Goal: Information Seeking & Learning: Understand process/instructions

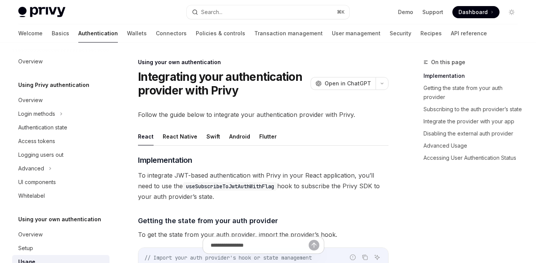
click at [234, 174] on span "To integrate JWT-based authentication with Privy in your React application, you…" at bounding box center [263, 186] width 250 height 32
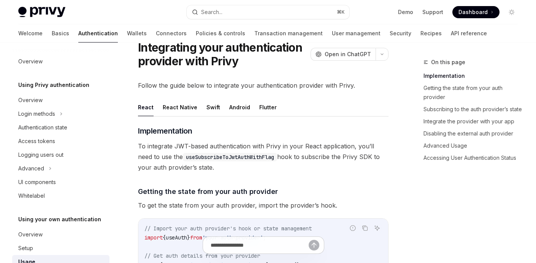
scroll to position [86, 0]
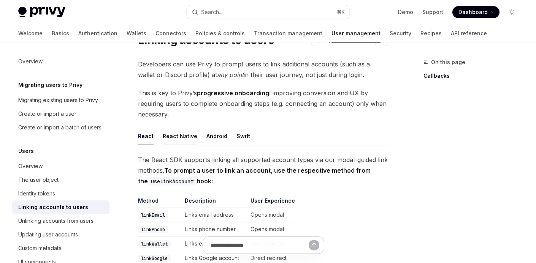
click at [182, 139] on button "React Native" at bounding box center [180, 136] width 35 height 18
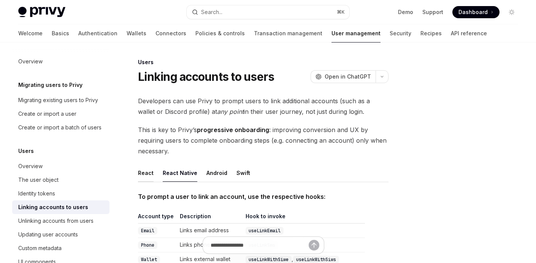
click at [145, 176] on button "React" at bounding box center [146, 173] width 16 height 18
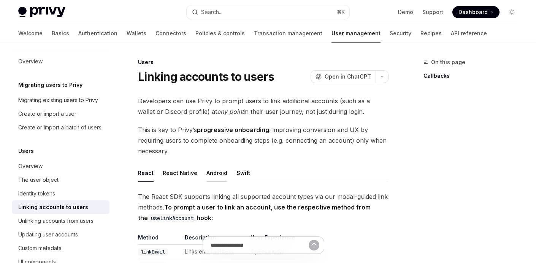
click at [217, 181] on button "Android" at bounding box center [216, 173] width 21 height 18
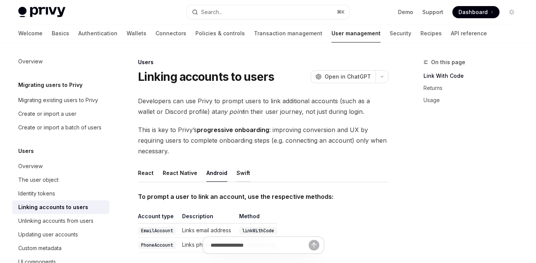
click at [238, 172] on button "Swift" at bounding box center [243, 173] width 14 height 18
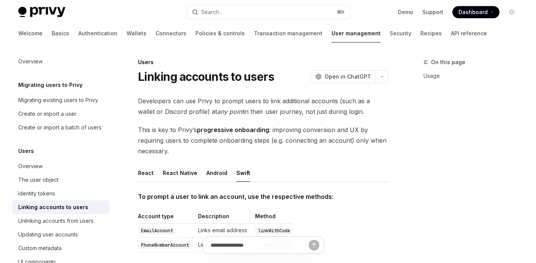
scroll to position [101, 0]
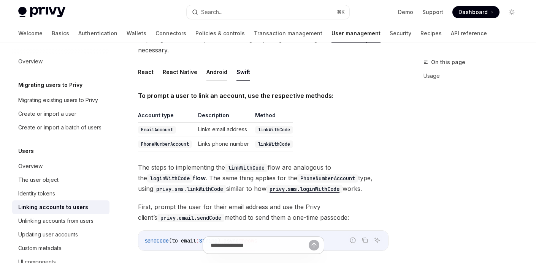
click at [219, 76] on button "Android" at bounding box center [216, 72] width 21 height 18
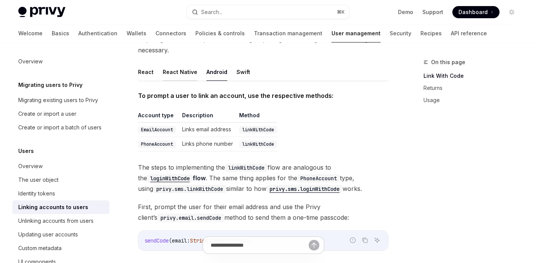
click at [182, 74] on button "React Native" at bounding box center [180, 72] width 35 height 18
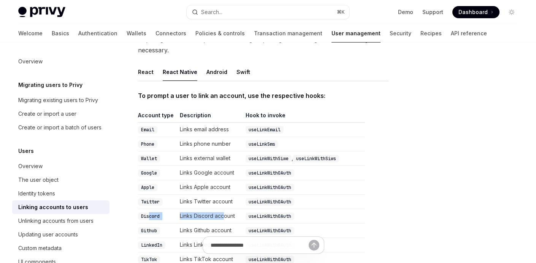
drag, startPoint x: 149, startPoint y: 217, endPoint x: 223, endPoint y: 217, distance: 74.1
click at [223, 217] on tr "Discord Links Discord account useLinkWithOAuth" at bounding box center [251, 216] width 227 height 14
click at [223, 217] on td "Links Discord account" at bounding box center [210, 216] width 66 height 14
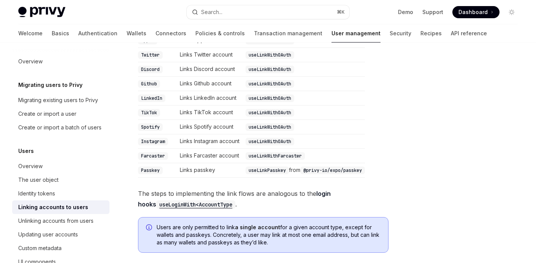
scroll to position [326, 0]
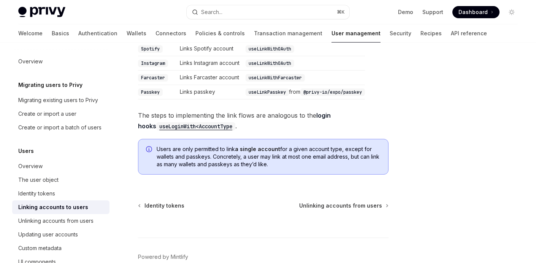
click at [172, 125] on code "useLoginWith<AccountType" at bounding box center [195, 126] width 79 height 8
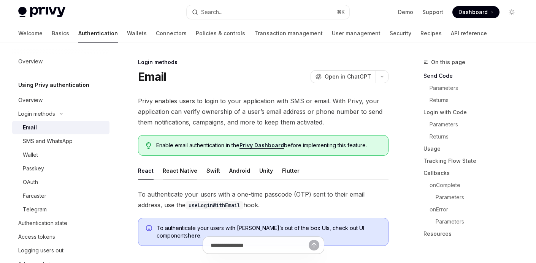
click at [181, 170] on button "React Native" at bounding box center [180, 171] width 35 height 18
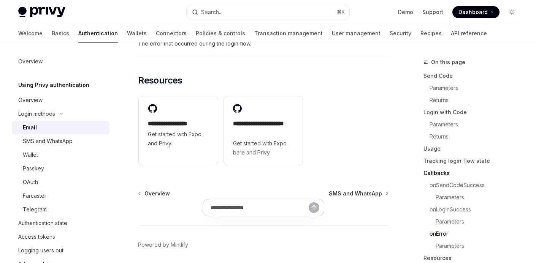
scroll to position [1646, 0]
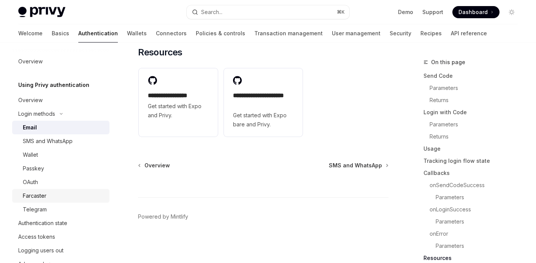
click at [48, 198] on div "Farcaster" at bounding box center [64, 196] width 82 height 9
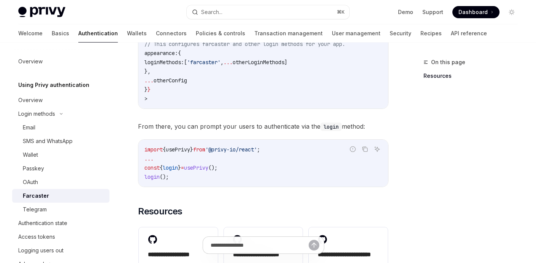
scroll to position [167, 0]
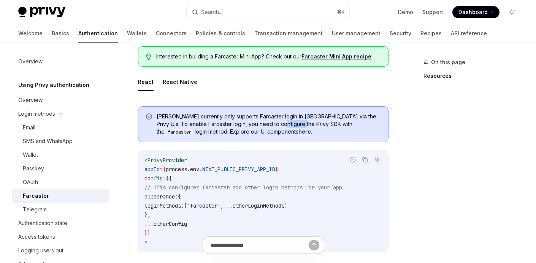
drag, startPoint x: 283, startPoint y: 120, endPoint x: 305, endPoint y: 125, distance: 22.2
click at [305, 125] on span "[PERSON_NAME] currently only supports Farcaster login in [GEOGRAPHIC_DATA] via …" at bounding box center [269, 124] width 224 height 23
click at [195, 128] on code "farcaster" at bounding box center [180, 132] width 30 height 8
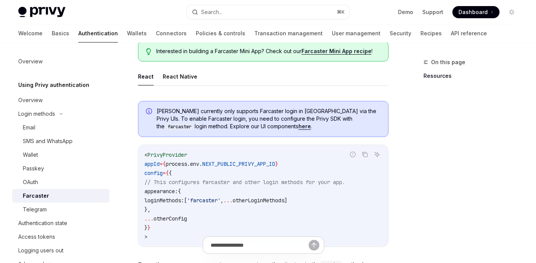
scroll to position [182, 0]
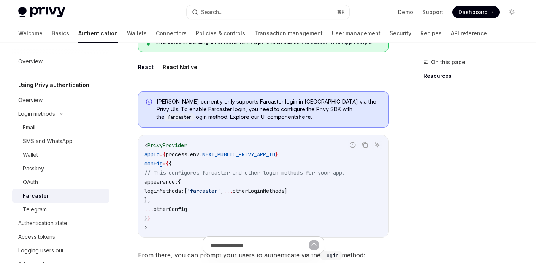
click at [298, 119] on link "here" at bounding box center [304, 117] width 13 height 7
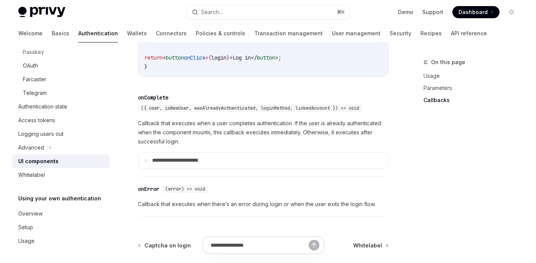
scroll to position [1199, 0]
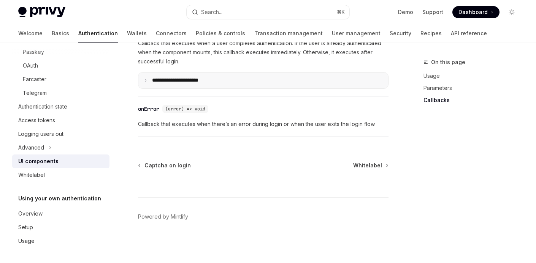
click at [200, 79] on p "**********" at bounding box center [185, 80] width 67 height 7
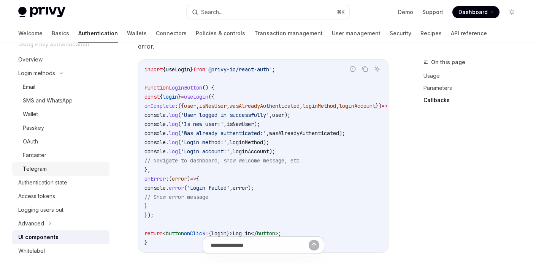
scroll to position [26, 0]
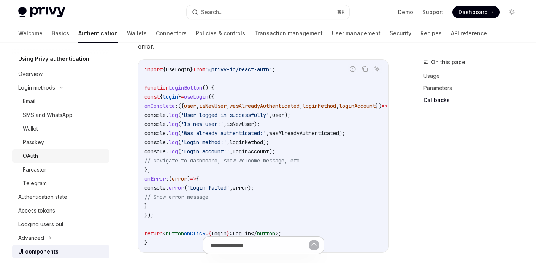
click at [35, 158] on div "OAuth" at bounding box center [30, 156] width 15 height 9
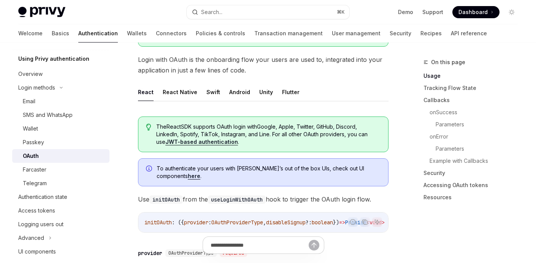
scroll to position [322, 0]
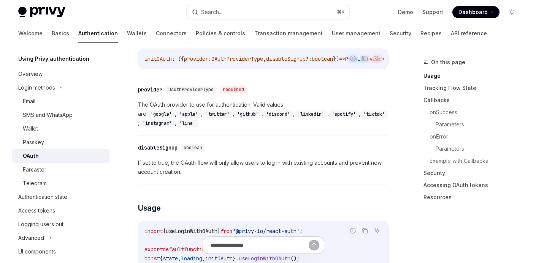
click at [263, 118] on code "'discord'" at bounding box center [278, 115] width 30 height 8
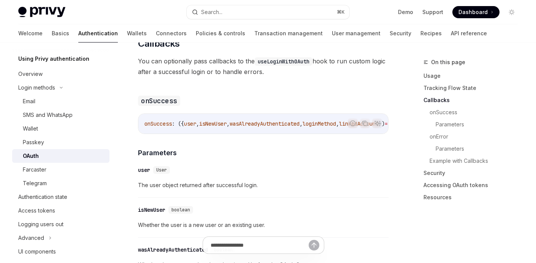
scroll to position [966, 0]
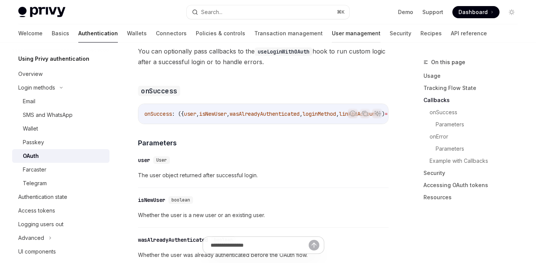
click at [332, 33] on link "User management" at bounding box center [356, 33] width 49 height 18
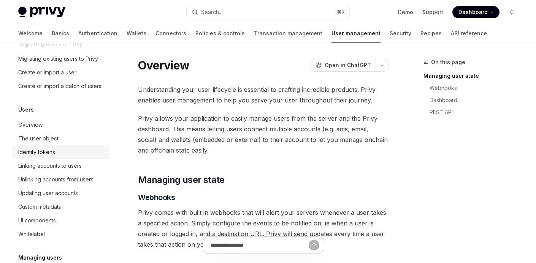
scroll to position [68, 0]
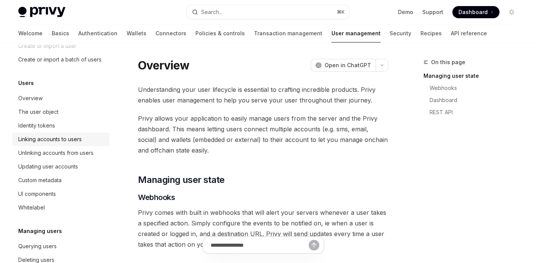
click at [44, 141] on div "Linking accounts to users" at bounding box center [49, 139] width 63 height 9
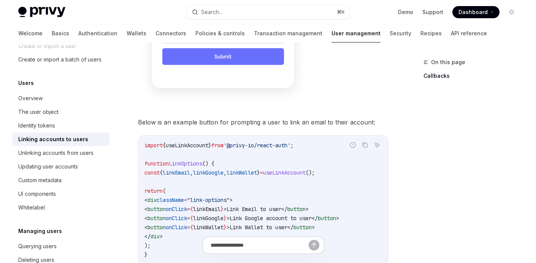
scroll to position [167, 0]
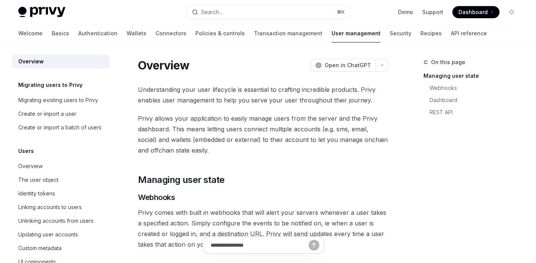
type textarea "*"
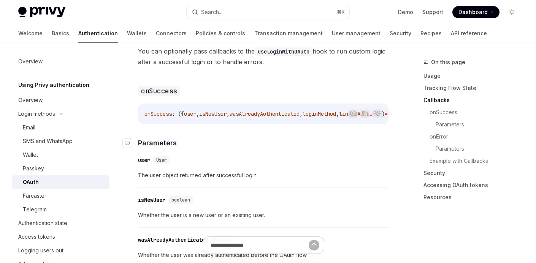
scroll to position [966, 0]
click at [435, 187] on link "Accessing OAuth tokens" at bounding box center [473, 185] width 100 height 12
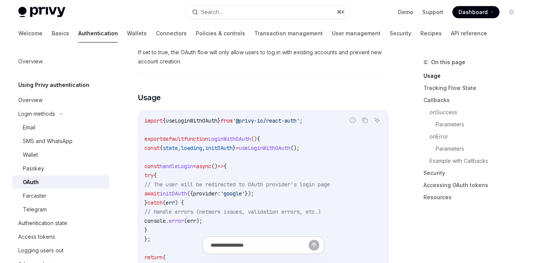
scroll to position [324, 0]
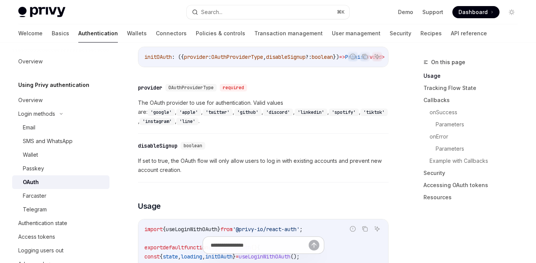
click at [263, 115] on code "'discord'" at bounding box center [278, 113] width 30 height 8
click at [213, 14] on div "Search..." at bounding box center [211, 12] width 21 height 9
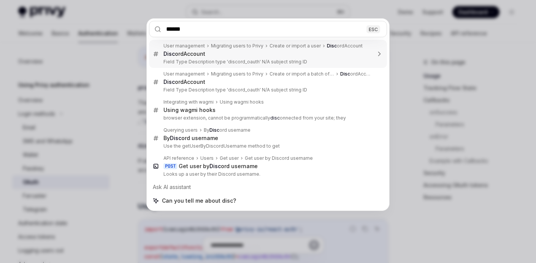
type input "*******"
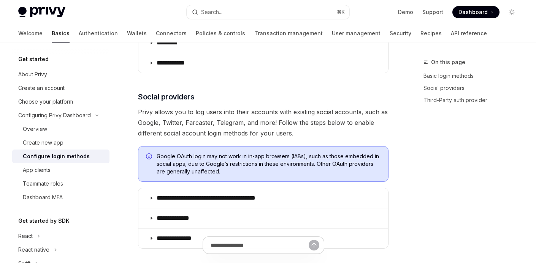
scroll to position [249, 0]
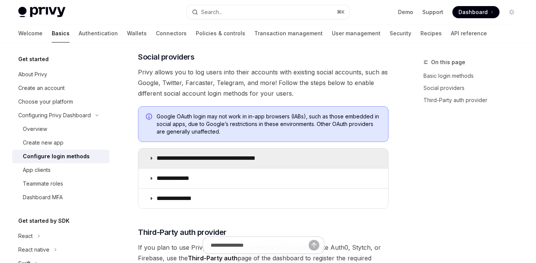
click at [217, 155] on p "**********" at bounding box center [219, 159] width 125 height 8
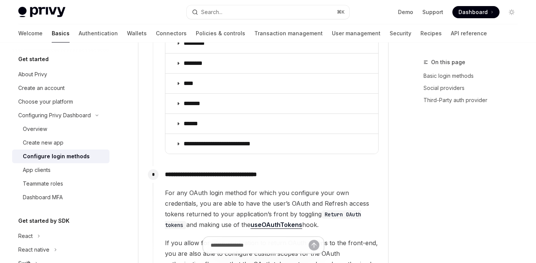
scroll to position [917, 0]
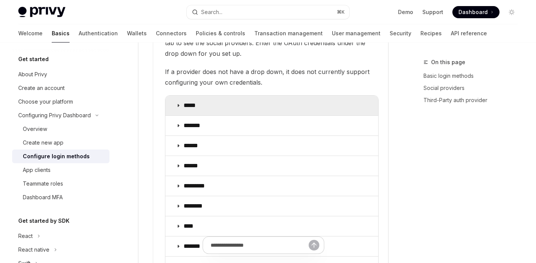
click at [204, 103] on summary "*****" at bounding box center [271, 106] width 213 height 20
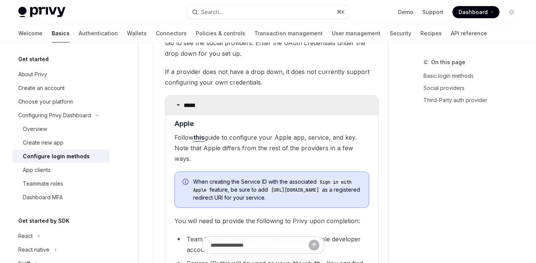
click at [204, 103] on summary "*****" at bounding box center [271, 106] width 213 height 20
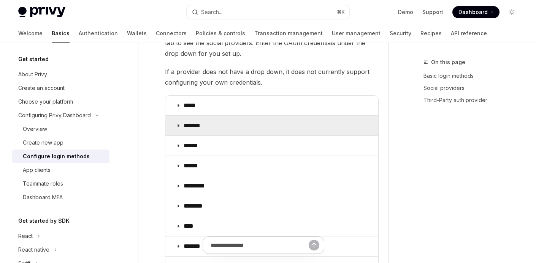
click at [204, 122] on p "*******" at bounding box center [195, 126] width 22 height 8
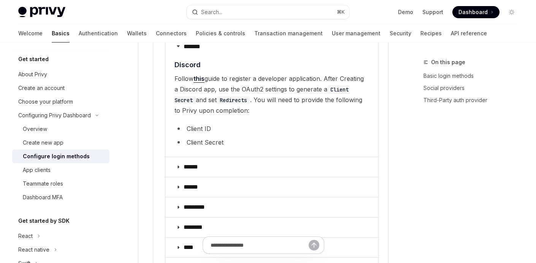
scroll to position [1000, 0]
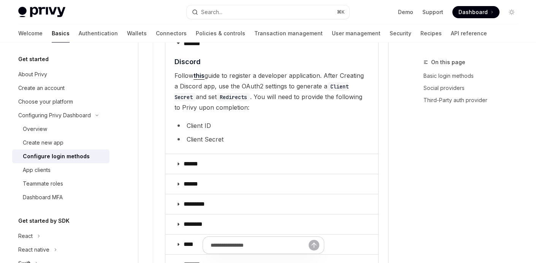
click at [203, 120] on li "Client ID" at bounding box center [271, 125] width 195 height 11
drag, startPoint x: 246, startPoint y: 130, endPoint x: 188, endPoint y: 108, distance: 61.7
click at [188, 108] on children "​ Discord Follow this guide to register a developer application. After Creating…" at bounding box center [271, 102] width 195 height 91
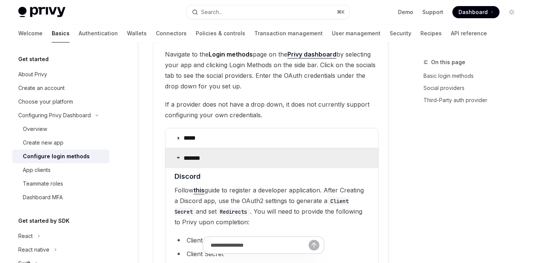
type textarea "*"
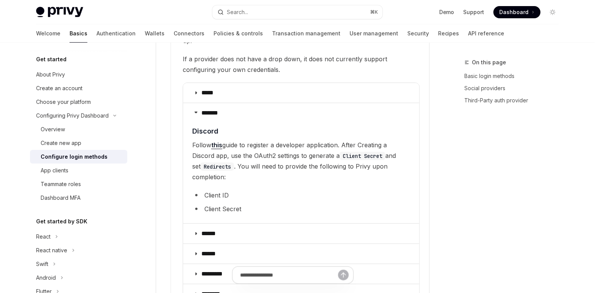
scroll to position [918, 0]
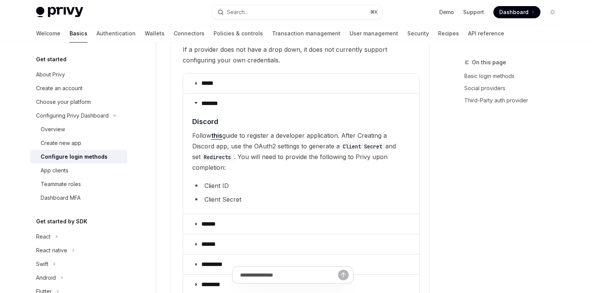
click at [216, 131] on link "this" at bounding box center [216, 135] width 11 height 8
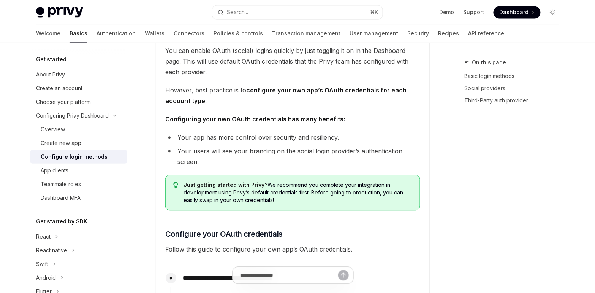
scroll to position [242, 0]
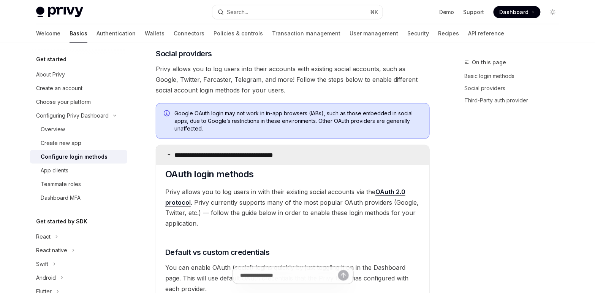
click at [199, 151] on p "**********" at bounding box center [236, 155] width 125 height 8
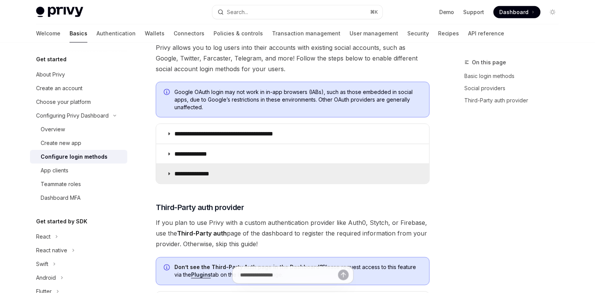
click at [220, 168] on summary "**********" at bounding box center [292, 174] width 273 height 20
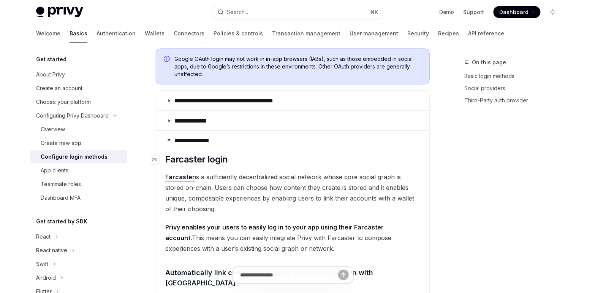
scroll to position [359, 0]
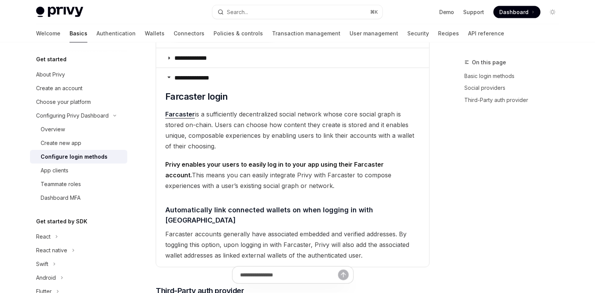
drag, startPoint x: 187, startPoint y: 125, endPoint x: 222, endPoint y: 153, distance: 44.6
click at [222, 153] on children "​ Farcaster login Farcaster is a sufficiently decentralized social network whos…" at bounding box center [292, 176] width 255 height 170
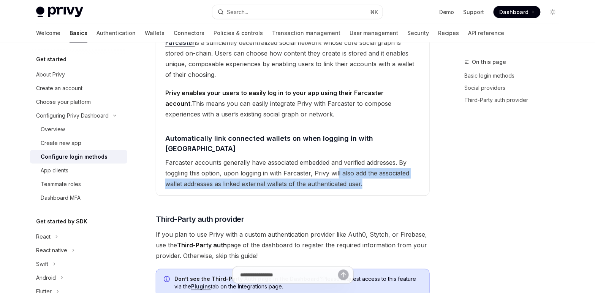
drag, startPoint x: 383, startPoint y: 172, endPoint x: 337, endPoint y: 157, distance: 47.8
click at [337, 157] on span "Farcaster accounts generally have associated embedded and verified addresses. B…" at bounding box center [292, 173] width 255 height 32
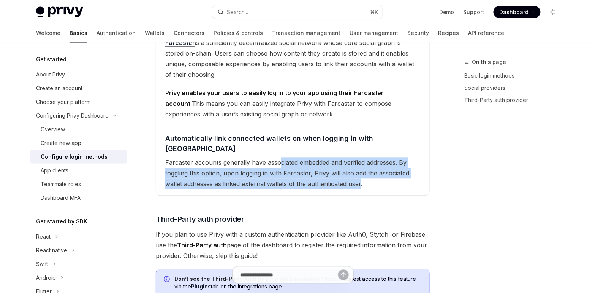
drag, startPoint x: 278, startPoint y: 153, endPoint x: 361, endPoint y: 173, distance: 85.6
click at [361, 173] on span "Farcaster accounts generally have associated embedded and verified addresses. B…" at bounding box center [292, 173] width 255 height 32
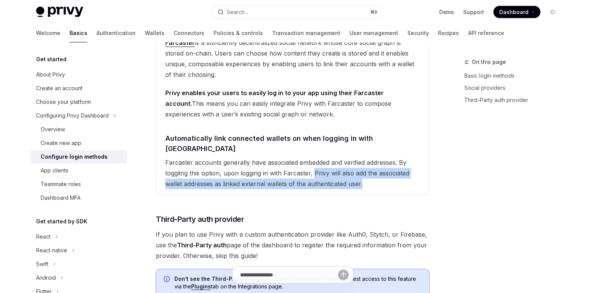
drag, startPoint x: 373, startPoint y: 173, endPoint x: 314, endPoint y: 165, distance: 59.1
click at [314, 165] on span "Farcaster accounts generally have associated embedded and verified addresses. B…" at bounding box center [292, 173] width 255 height 32
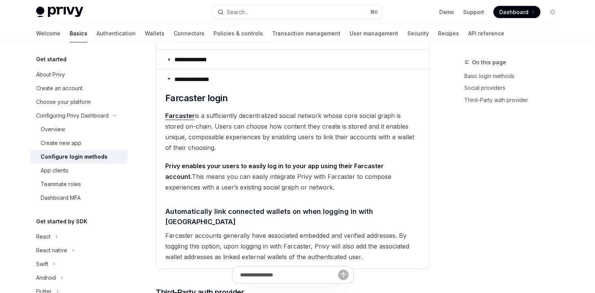
scroll to position [363, 0]
